Goal: Task Accomplishment & Management: Manage account settings

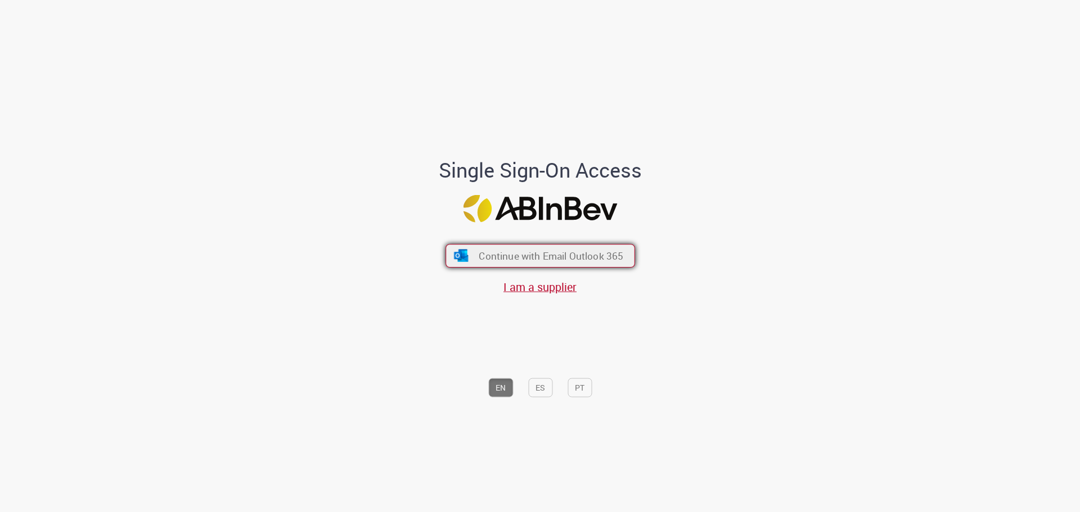
click at [534, 262] on span "Continue with Email Outlook 365" at bounding box center [551, 255] width 145 height 13
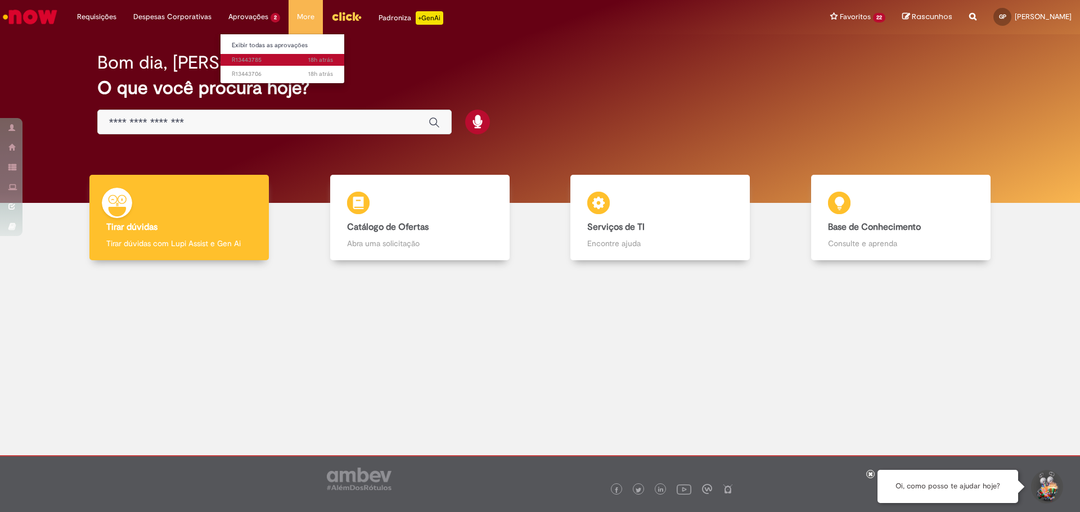
click at [239, 61] on span "18h atrás 18 horas atrás R13443785" at bounding box center [282, 60] width 101 height 9
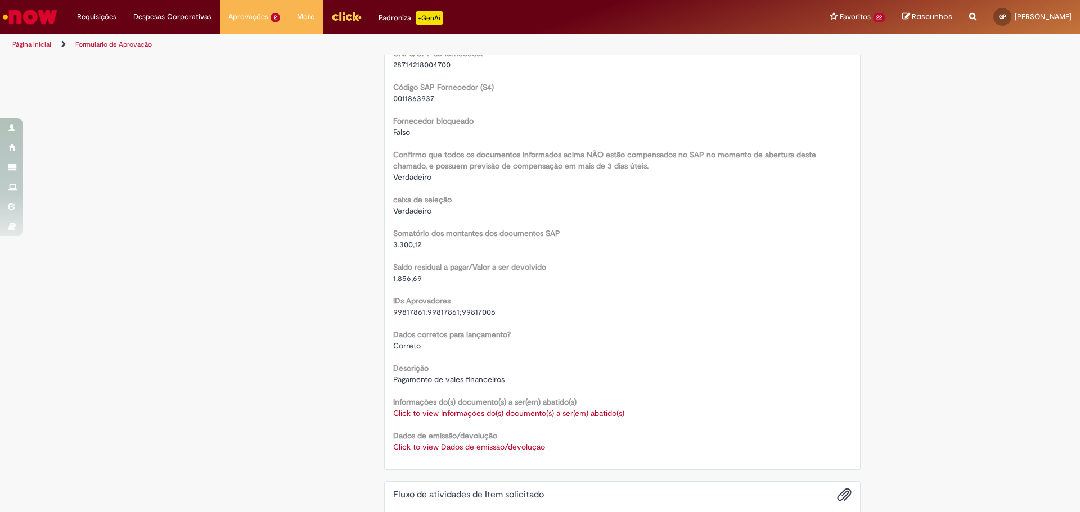
scroll to position [900, 0]
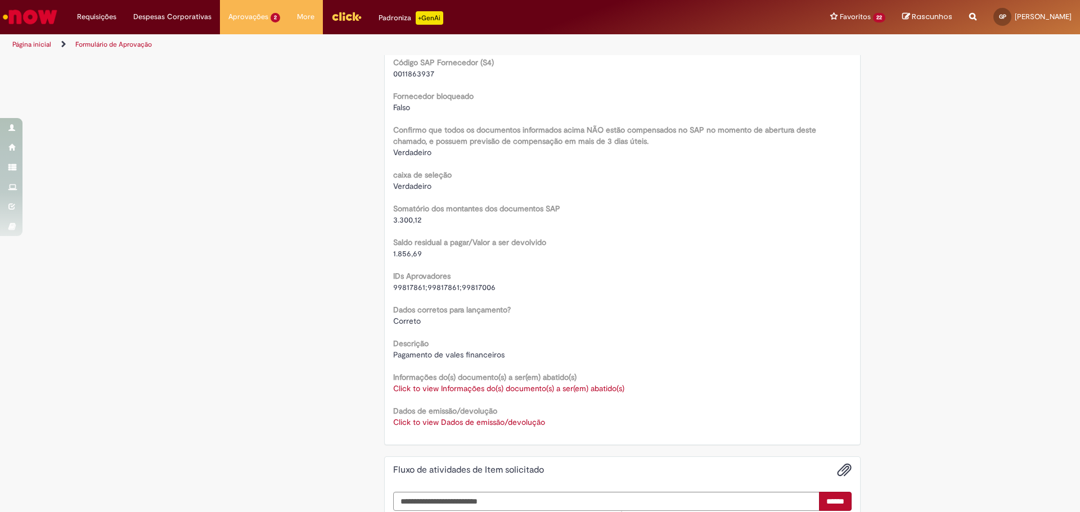
click at [429, 424] on link "Click to view Dados de emissão/devolução" at bounding box center [469, 422] width 152 height 10
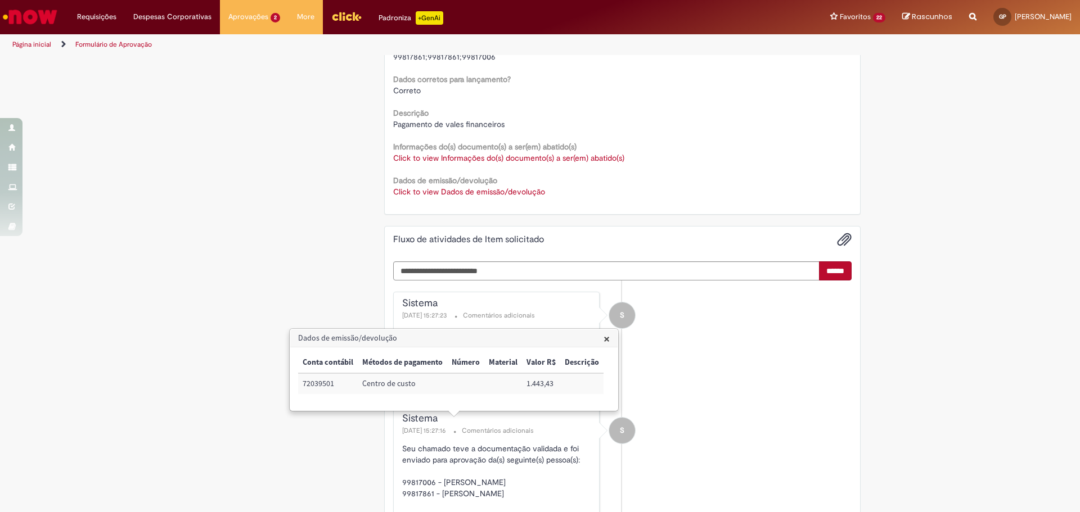
scroll to position [1125, 0]
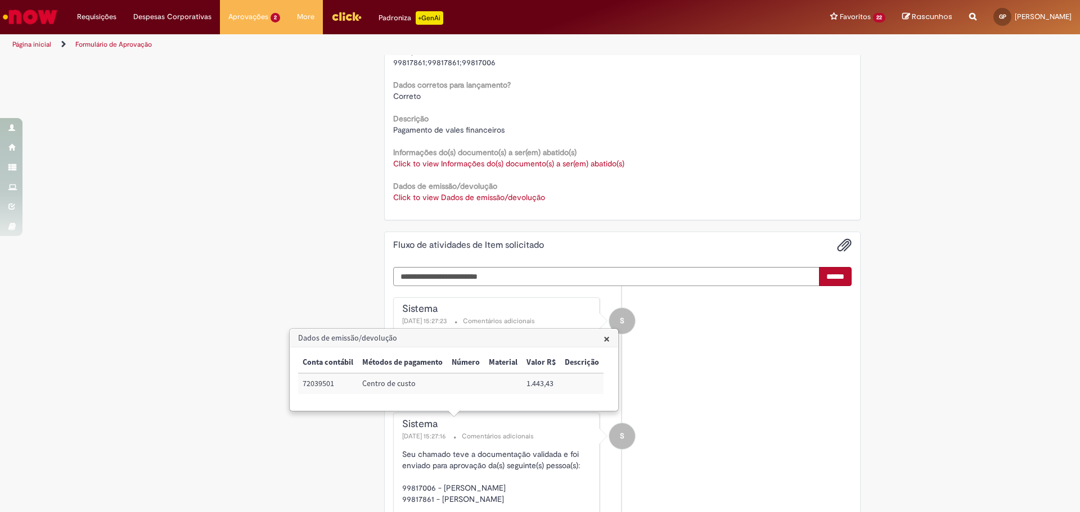
click at [450, 168] on link "Click to view Informações do(s) documento(s) a ser(em) abatido(s)" at bounding box center [508, 164] width 231 height 10
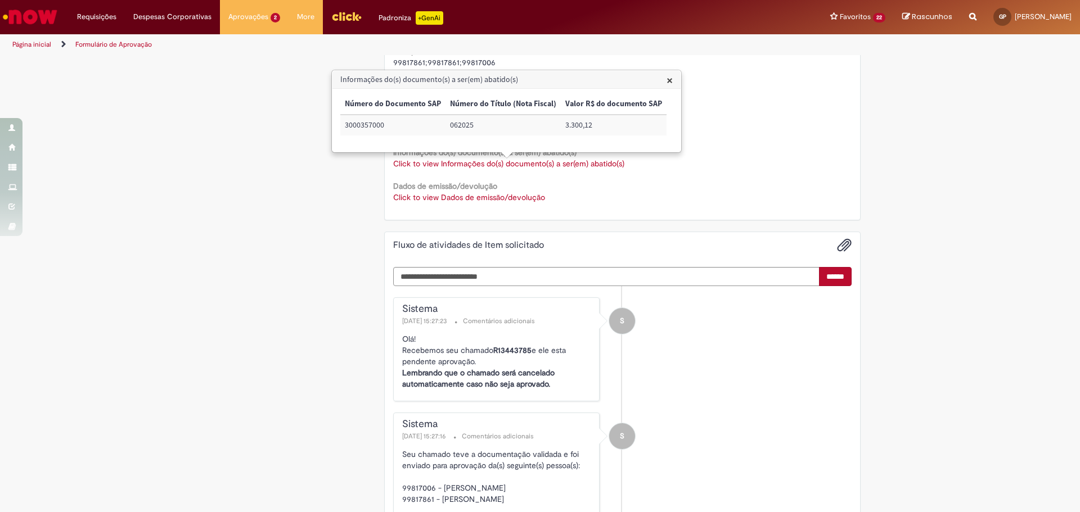
click at [341, 217] on div "Este Item solicitado requer a sua aprovação Estado Solicitada Criado em 18h atr…" at bounding box center [540, 51] width 658 height 2239
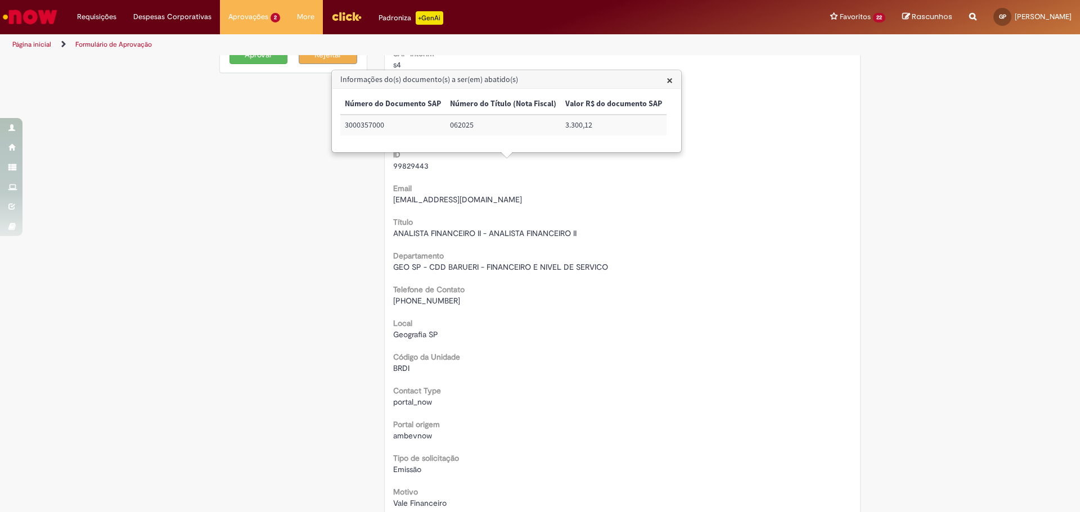
scroll to position [0, 0]
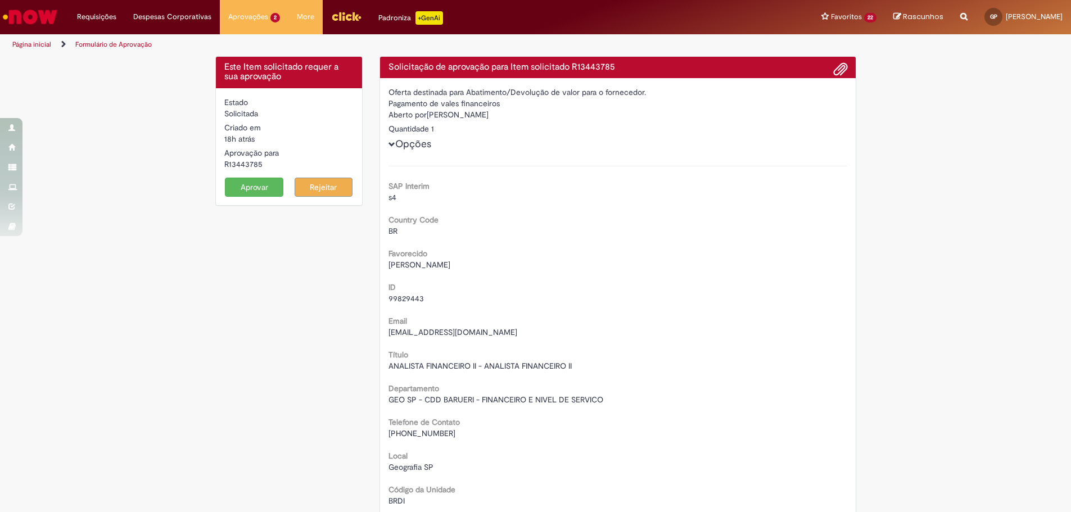
click at [260, 187] on button "Aprovar" at bounding box center [254, 187] width 58 height 19
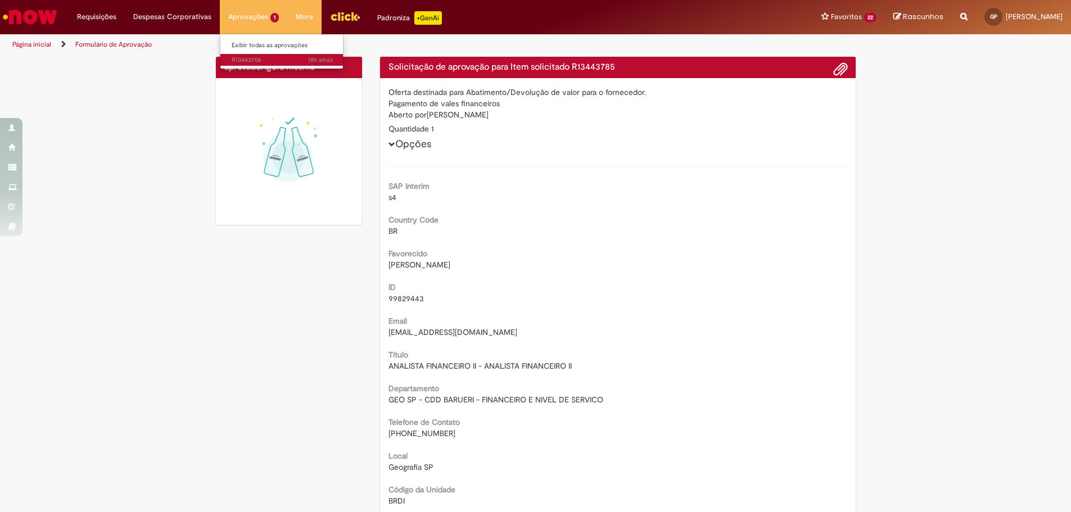
click at [256, 57] on span "18h atrás 18 horas atrás R13443706" at bounding box center [282, 60] width 101 height 9
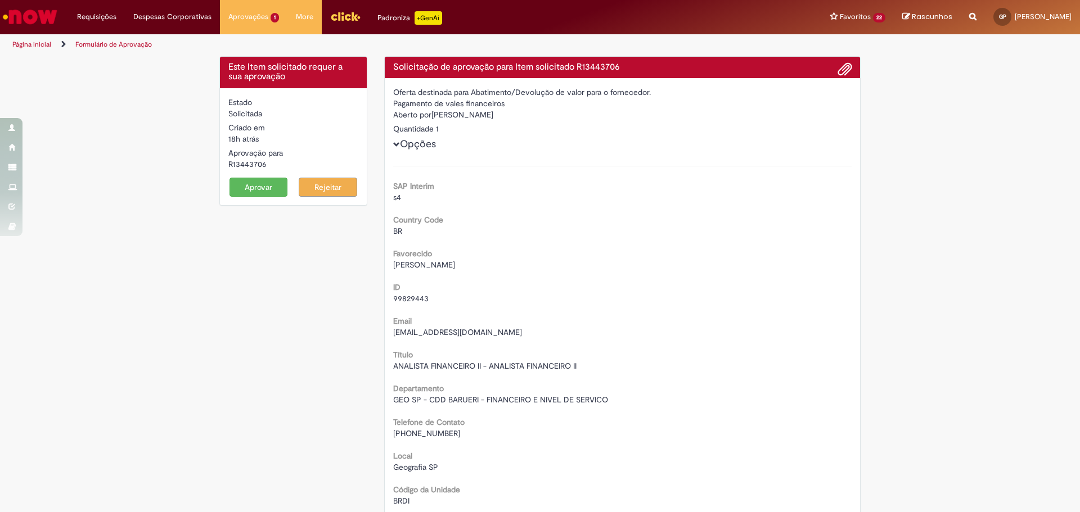
click at [255, 186] on button "Aprovar" at bounding box center [258, 187] width 58 height 19
